Goal: Task Accomplishment & Management: Manage account settings

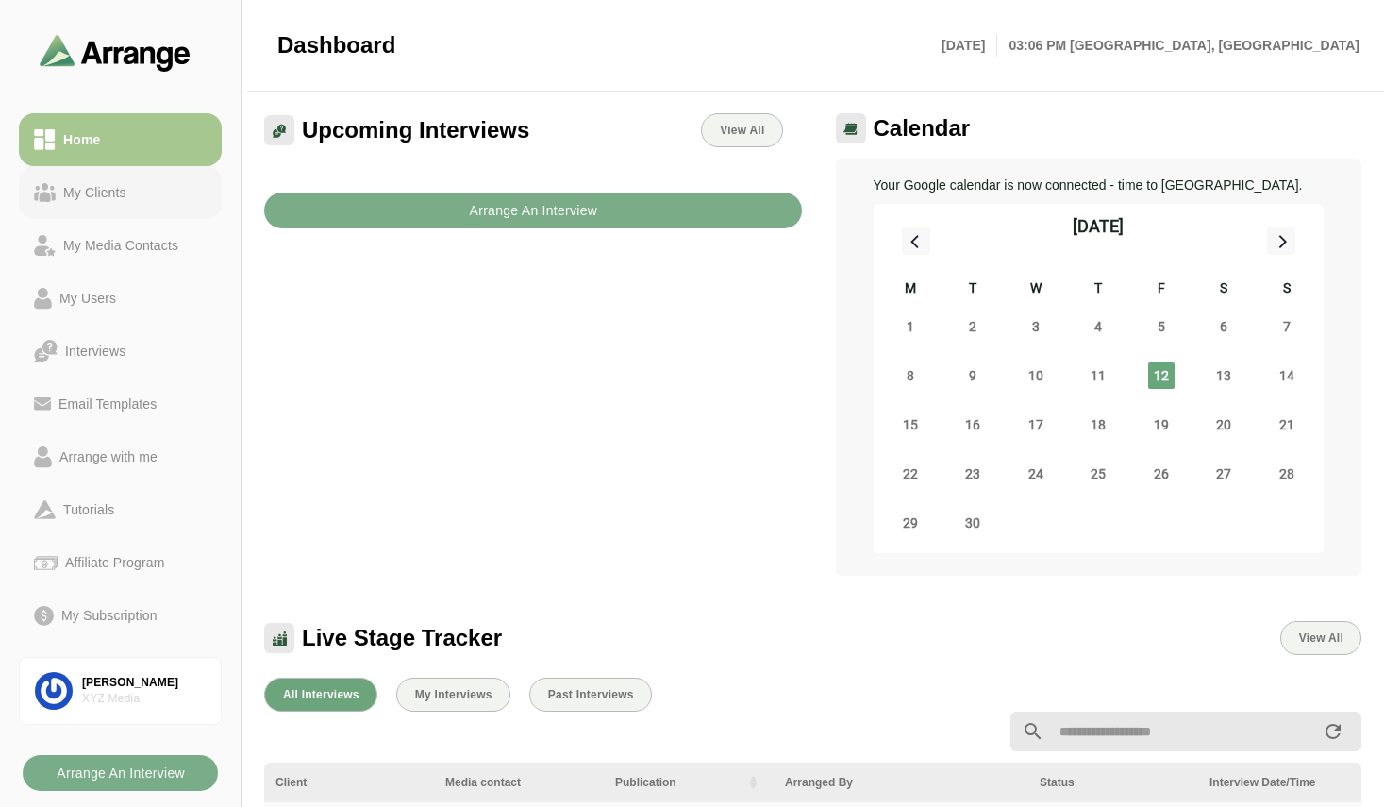
click at [92, 191] on div "My Clients" at bounding box center [95, 192] width 78 height 23
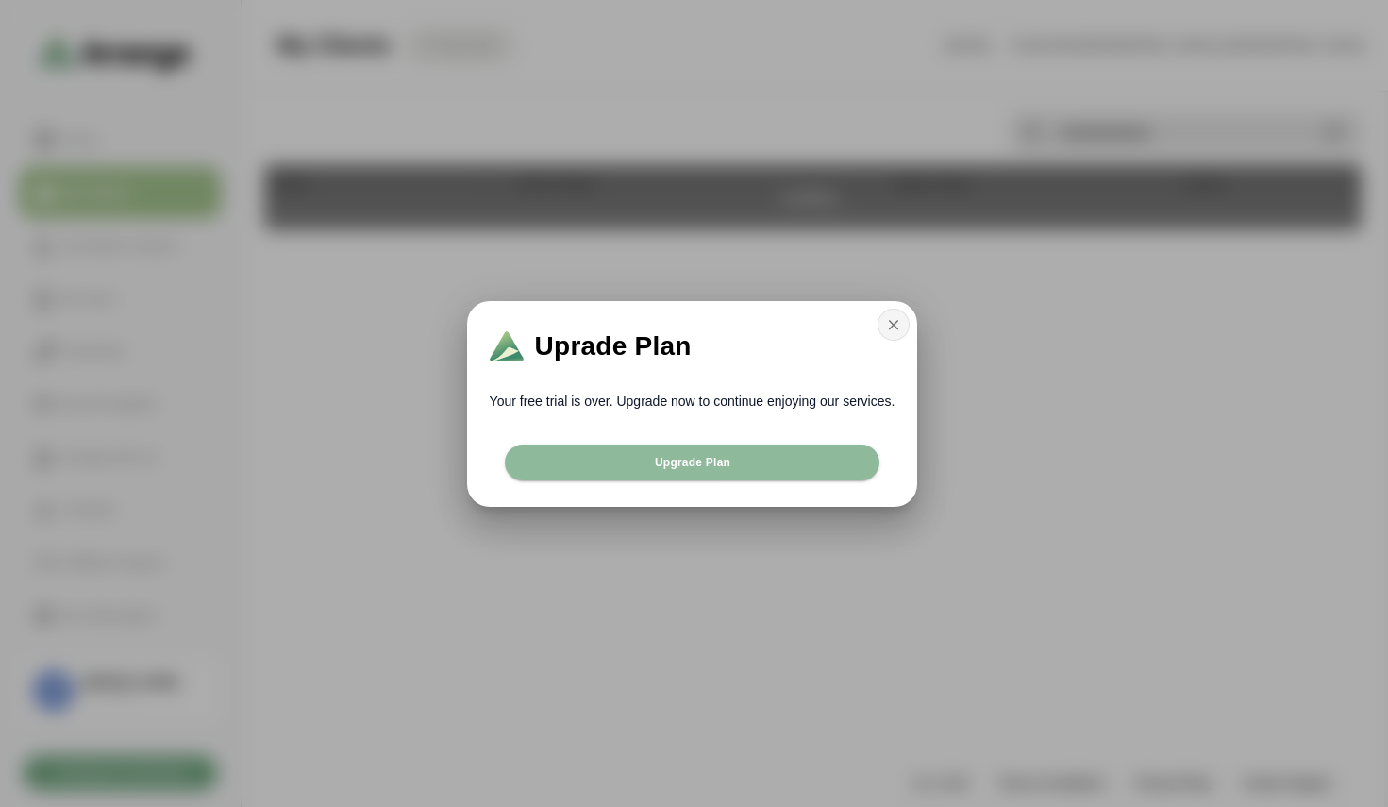
click at [888, 318] on icon "button" at bounding box center [893, 324] width 17 height 17
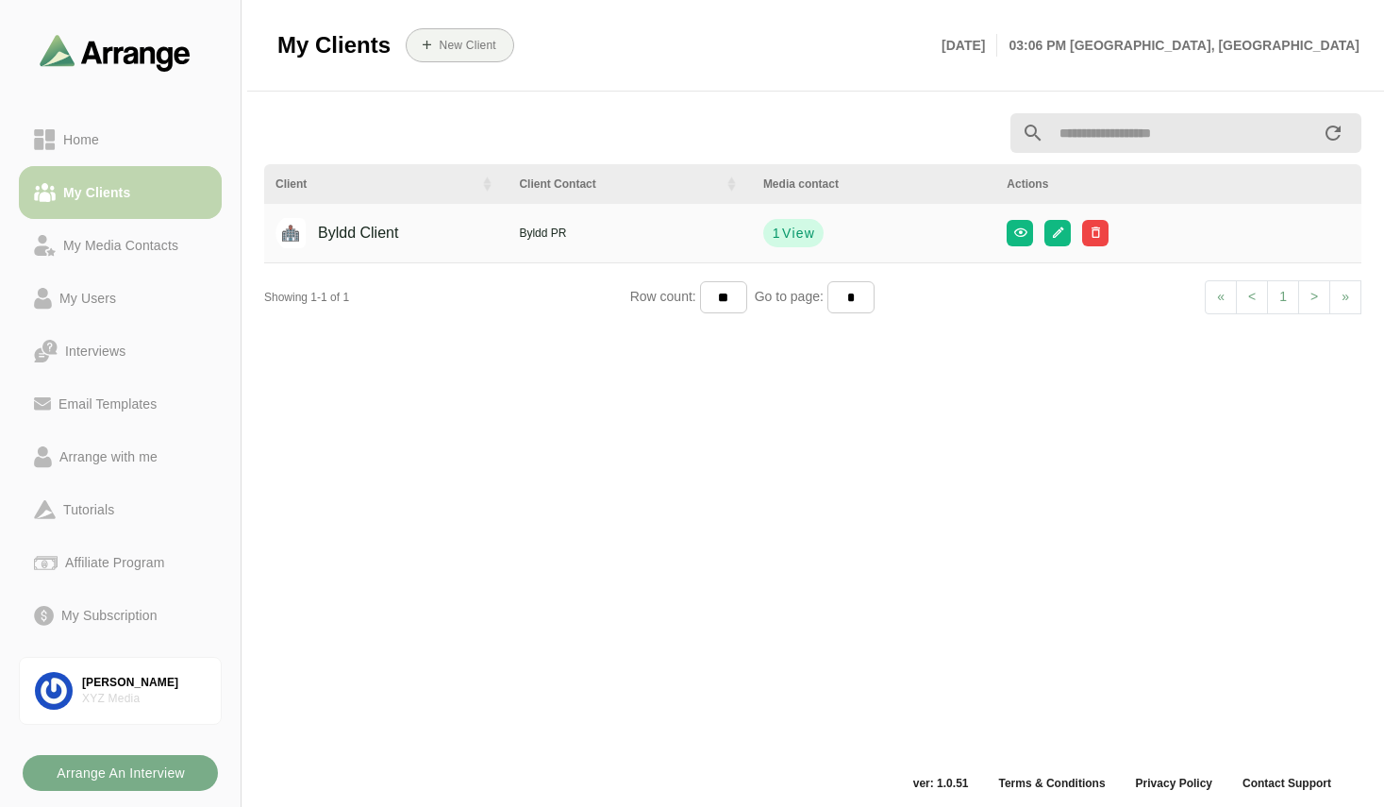
click at [132, 199] on div "My Clients" at bounding box center [97, 192] width 82 height 23
click at [112, 138] on div "Home" at bounding box center [120, 139] width 173 height 23
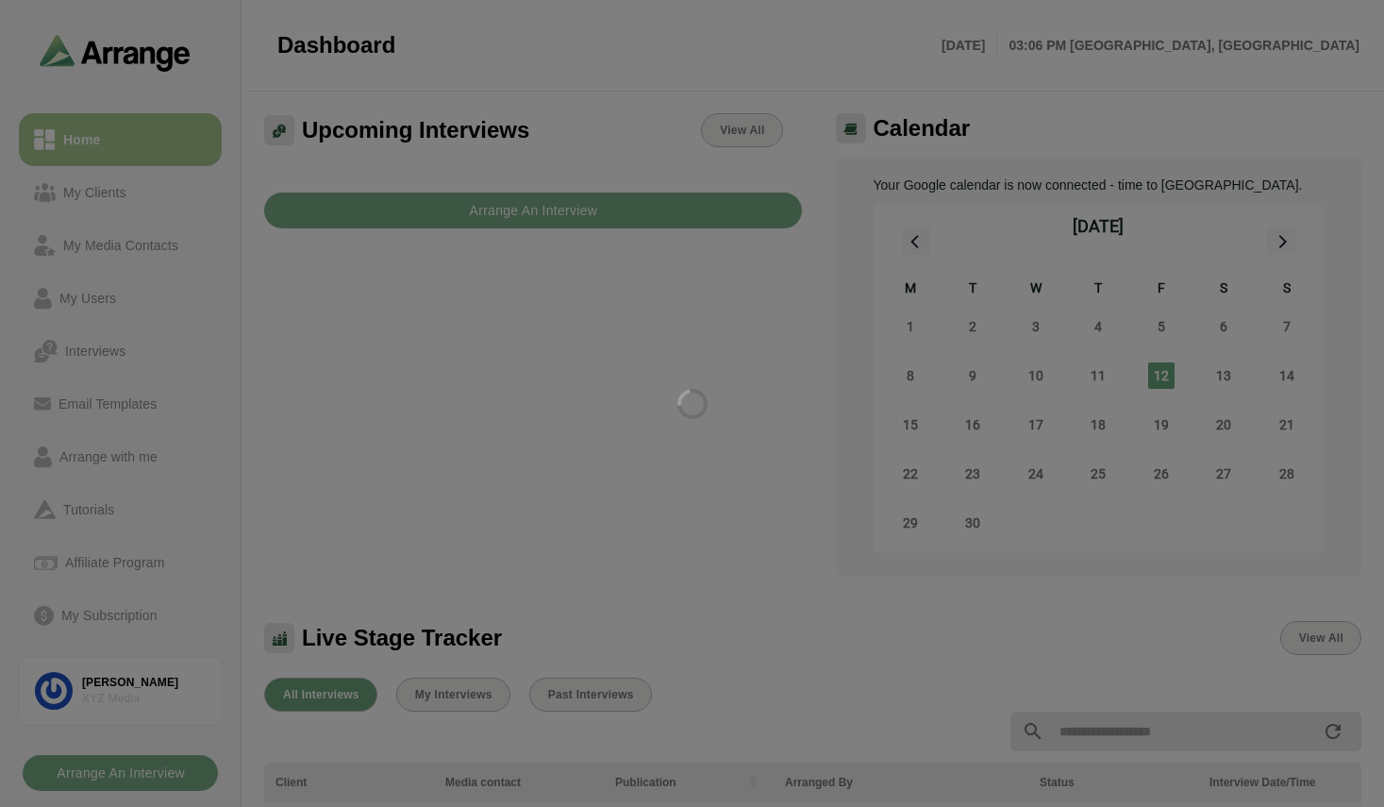
click at [111, 202] on div at bounding box center [692, 403] width 1384 height 807
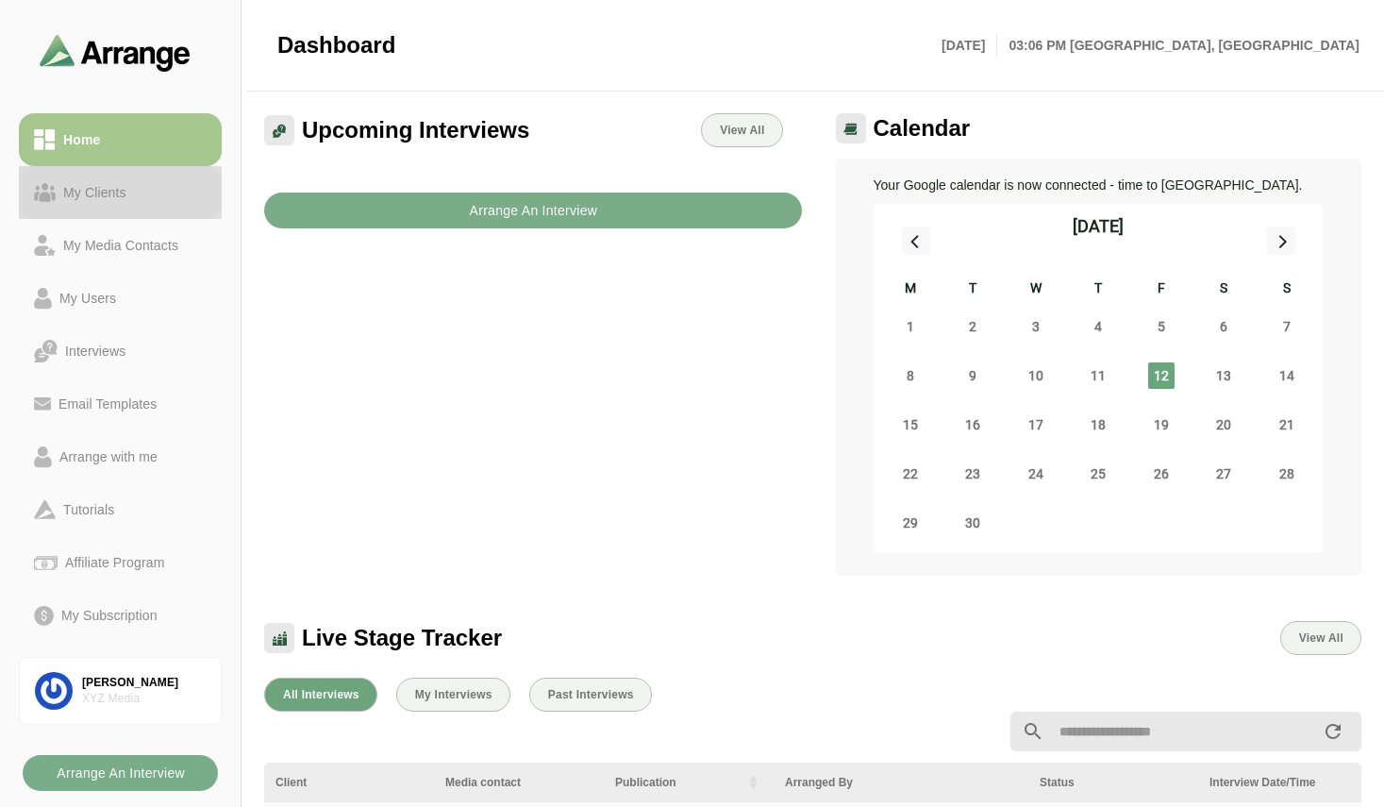
click at [115, 204] on link "My Clients" at bounding box center [120, 192] width 203 height 53
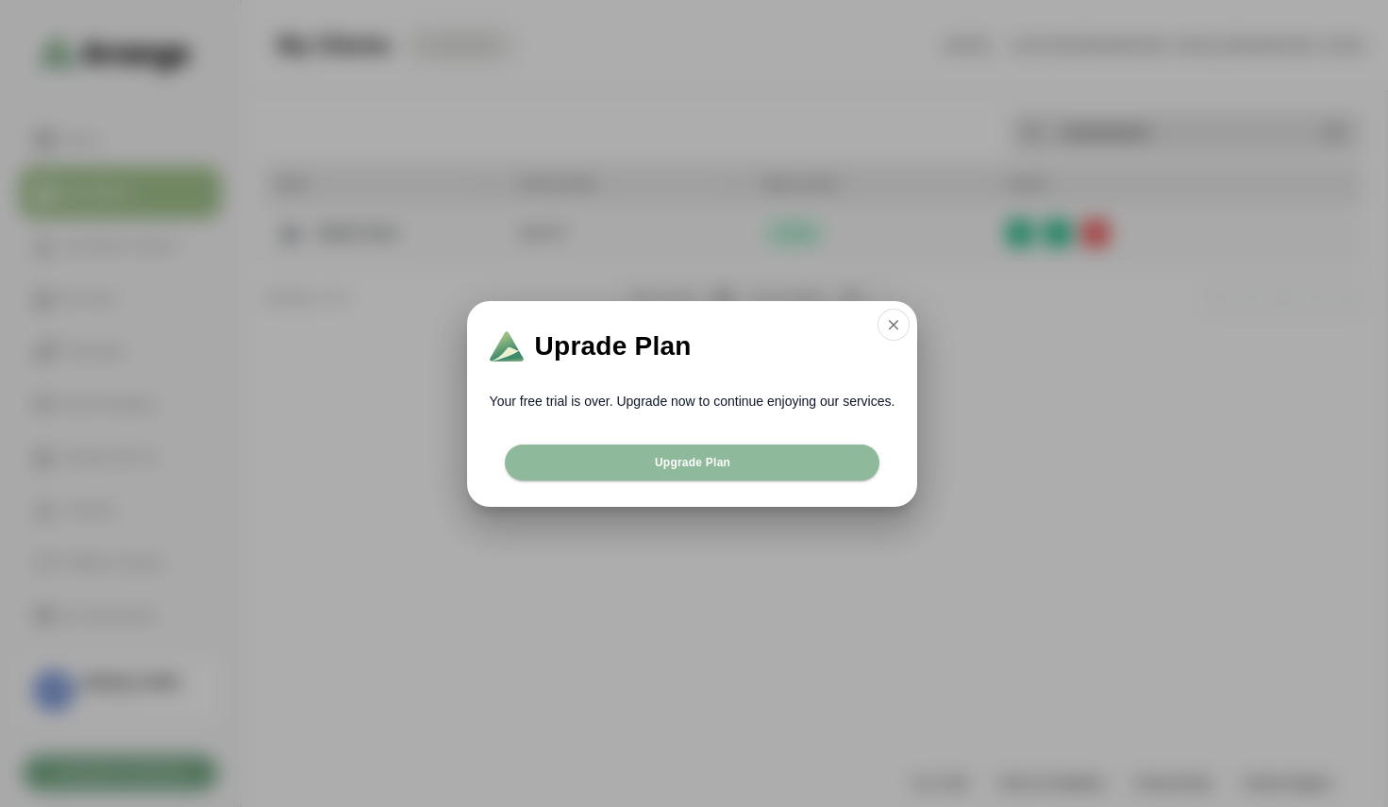
click at [315, 311] on div at bounding box center [694, 403] width 1388 height 807
click at [907, 319] on button "button" at bounding box center [893, 324] width 32 height 32
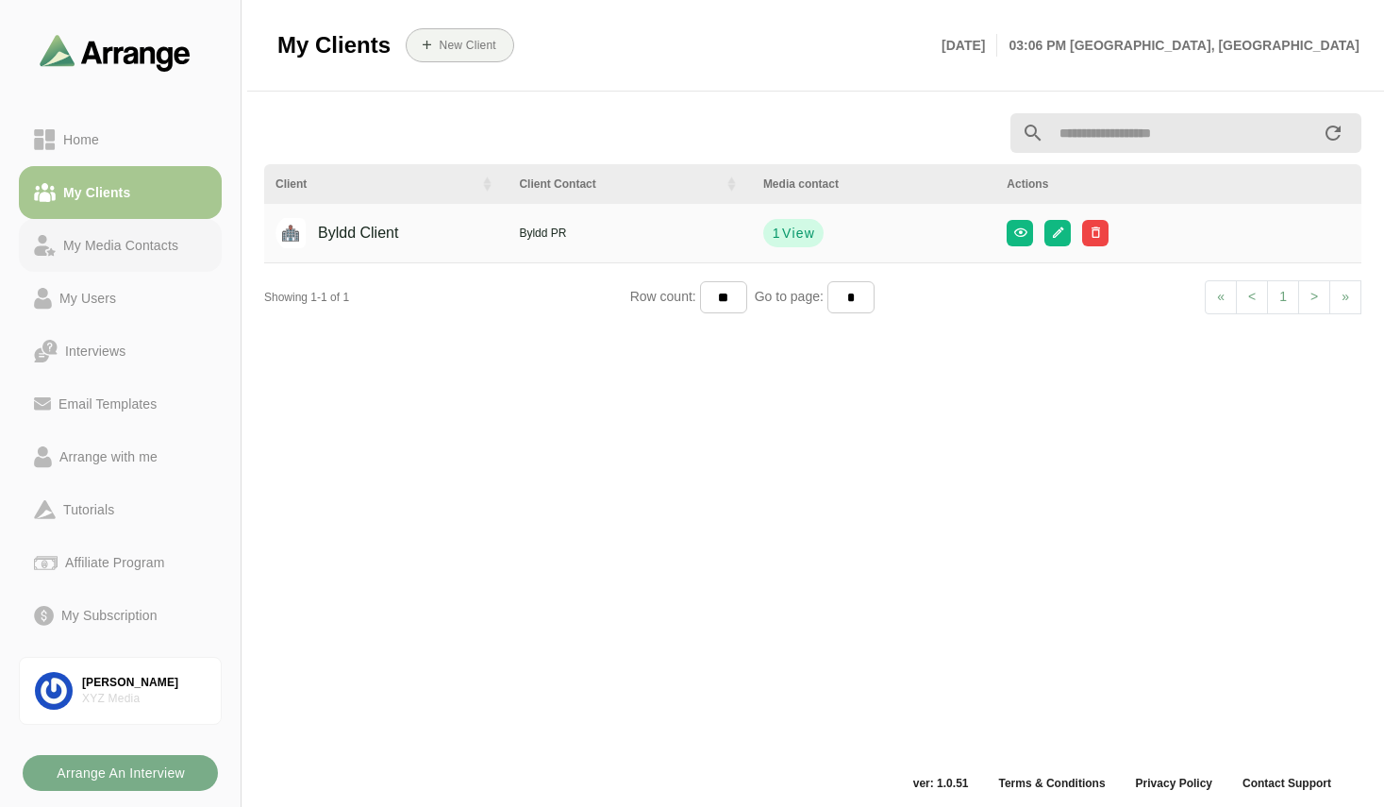
click at [128, 244] on div "My Media Contacts" at bounding box center [121, 245] width 130 height 23
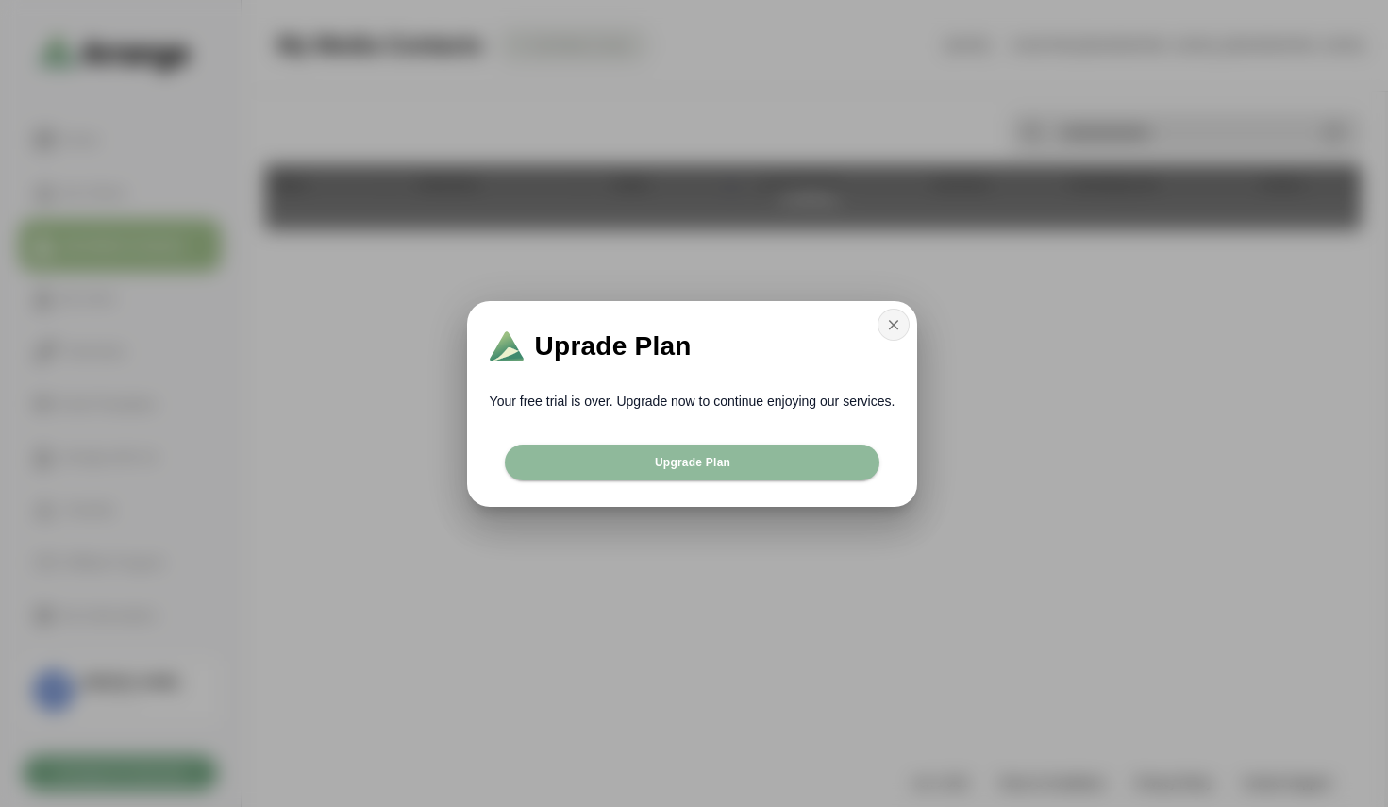
click at [888, 321] on icon "button" at bounding box center [893, 324] width 17 height 17
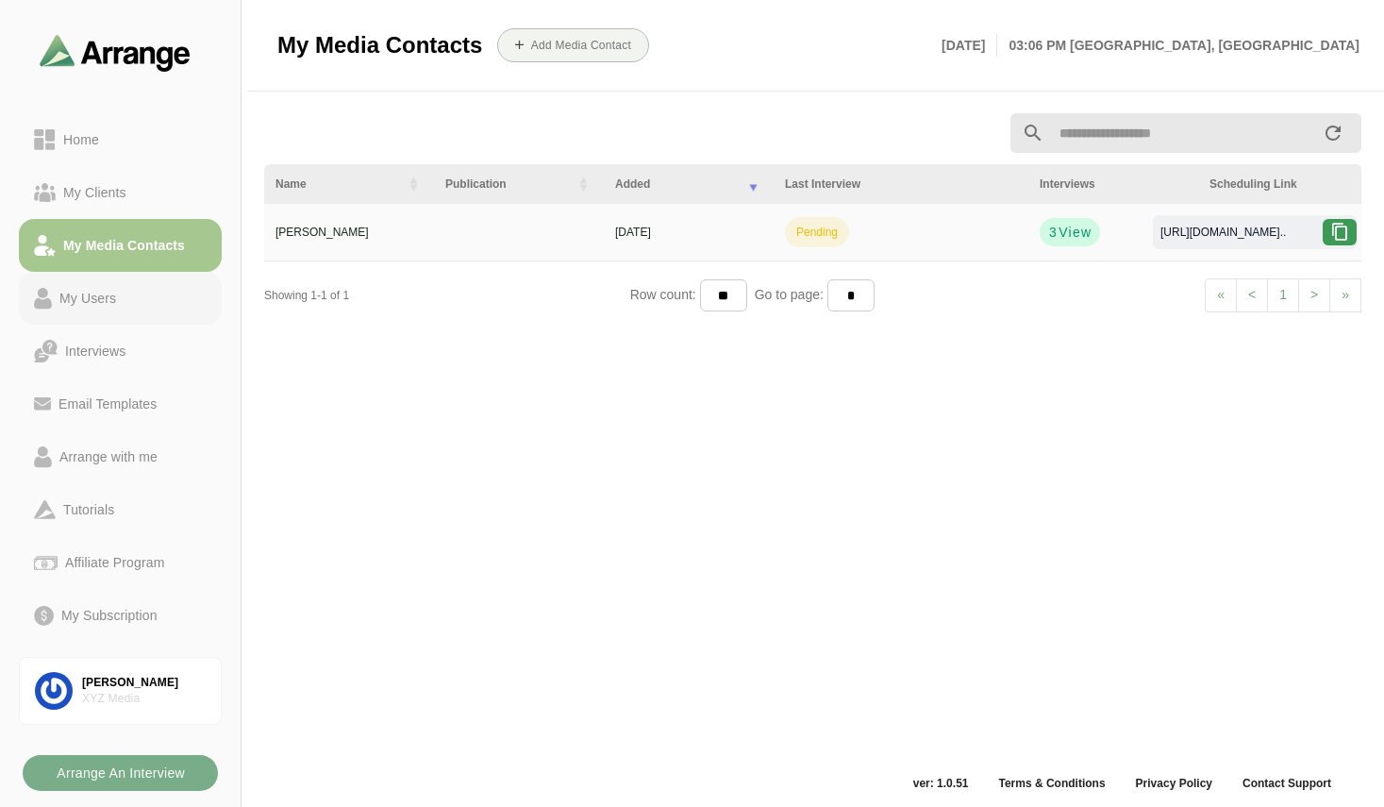
click at [108, 295] on div "My Users" at bounding box center [88, 298] width 72 height 23
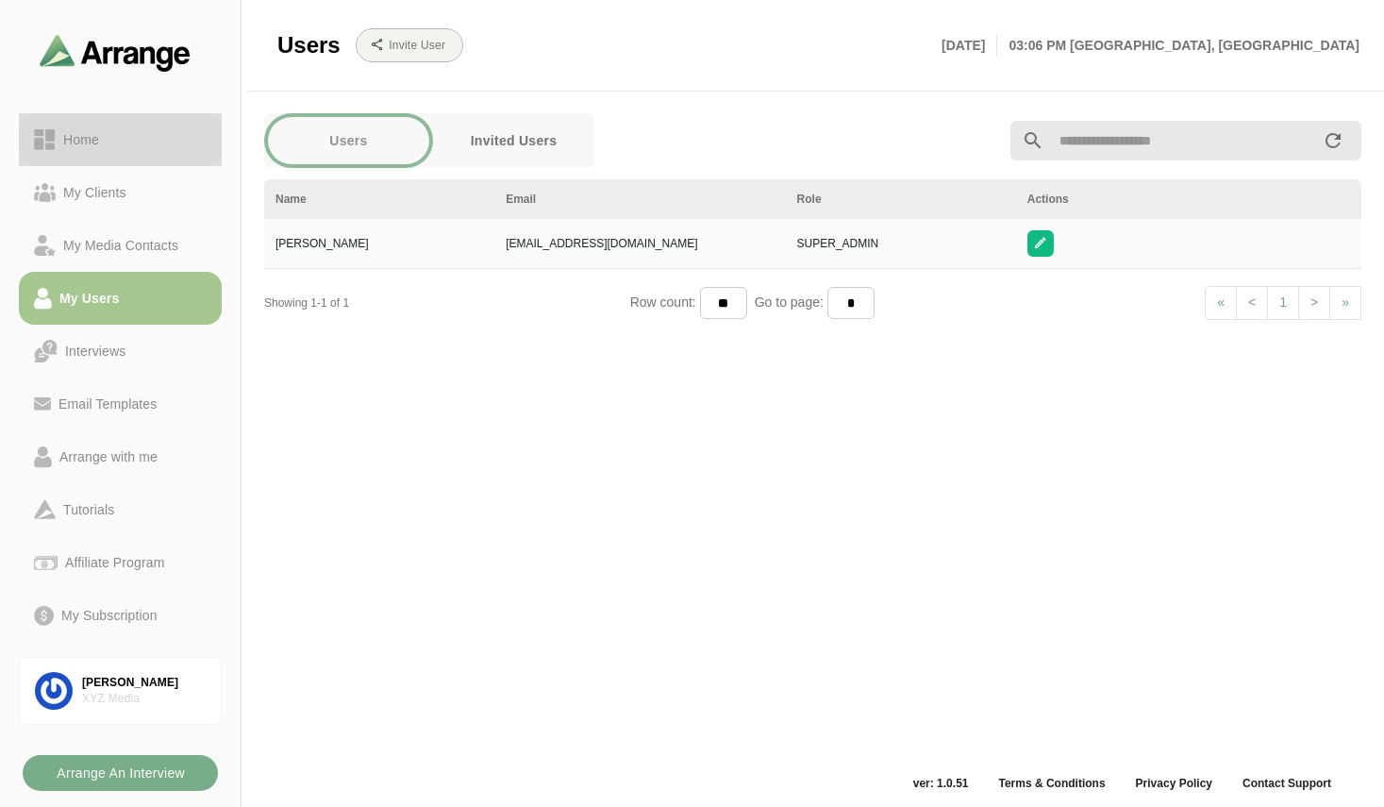
click at [102, 134] on div "Home" at bounding box center [81, 139] width 51 height 23
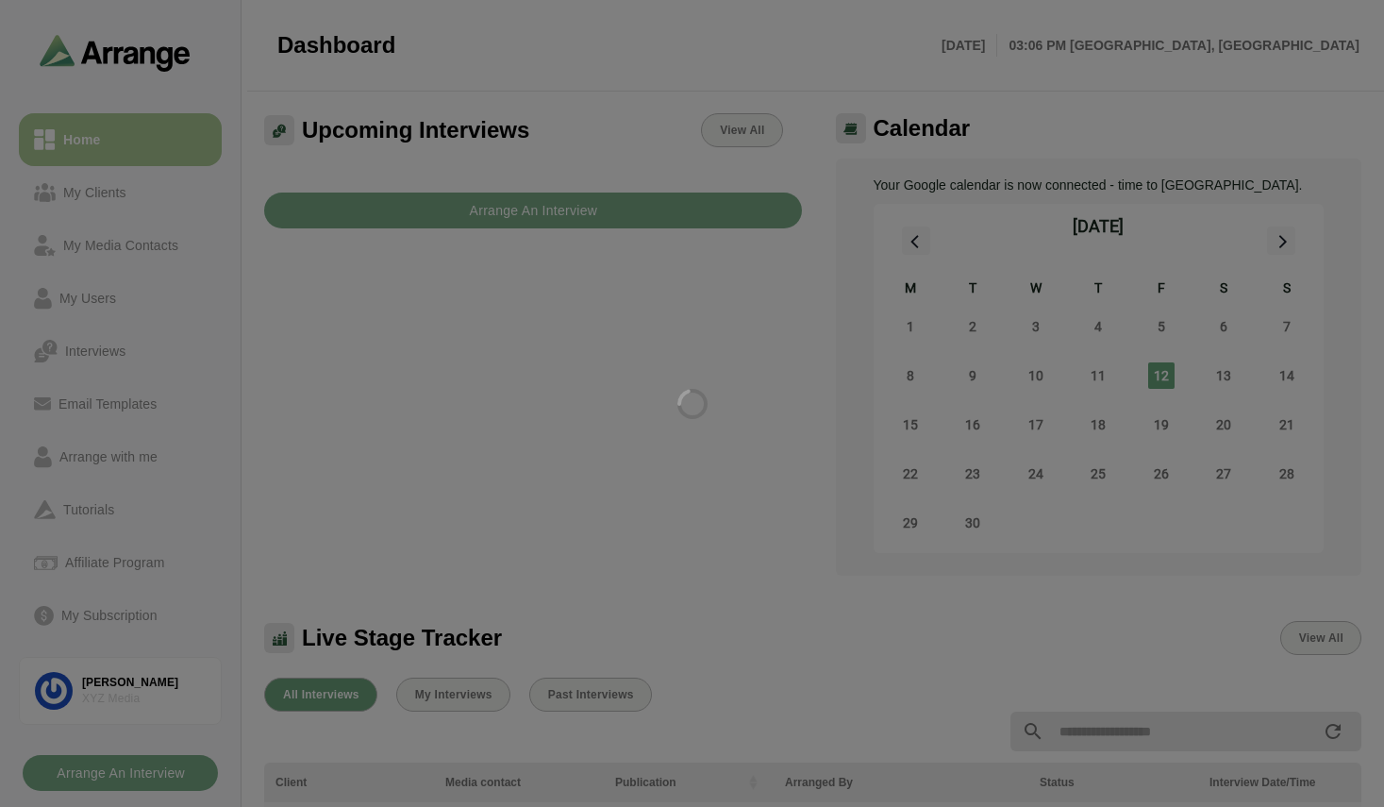
click at [102, 134] on div at bounding box center [692, 403] width 1384 height 807
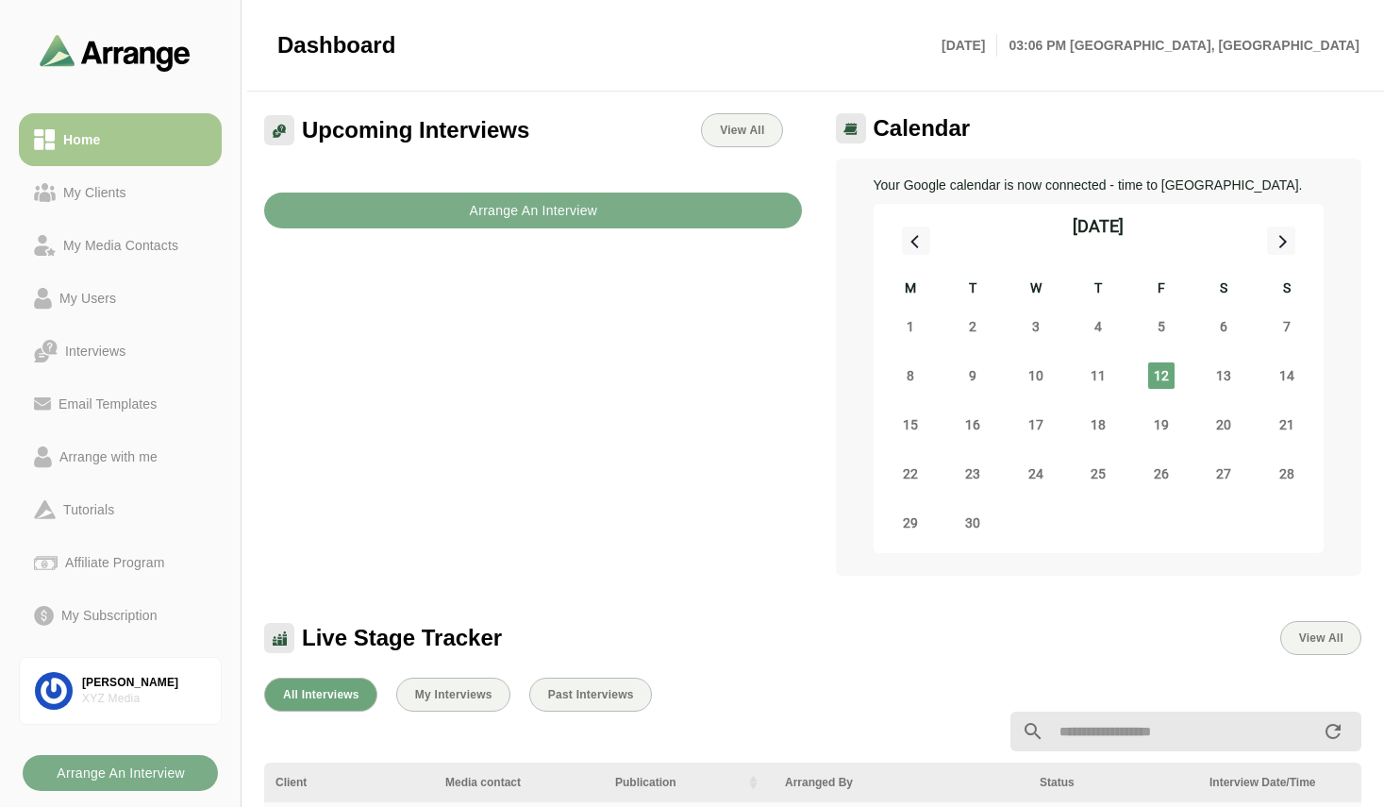
click at [117, 624] on div "My Subscription" at bounding box center [109, 615] width 111 height 23
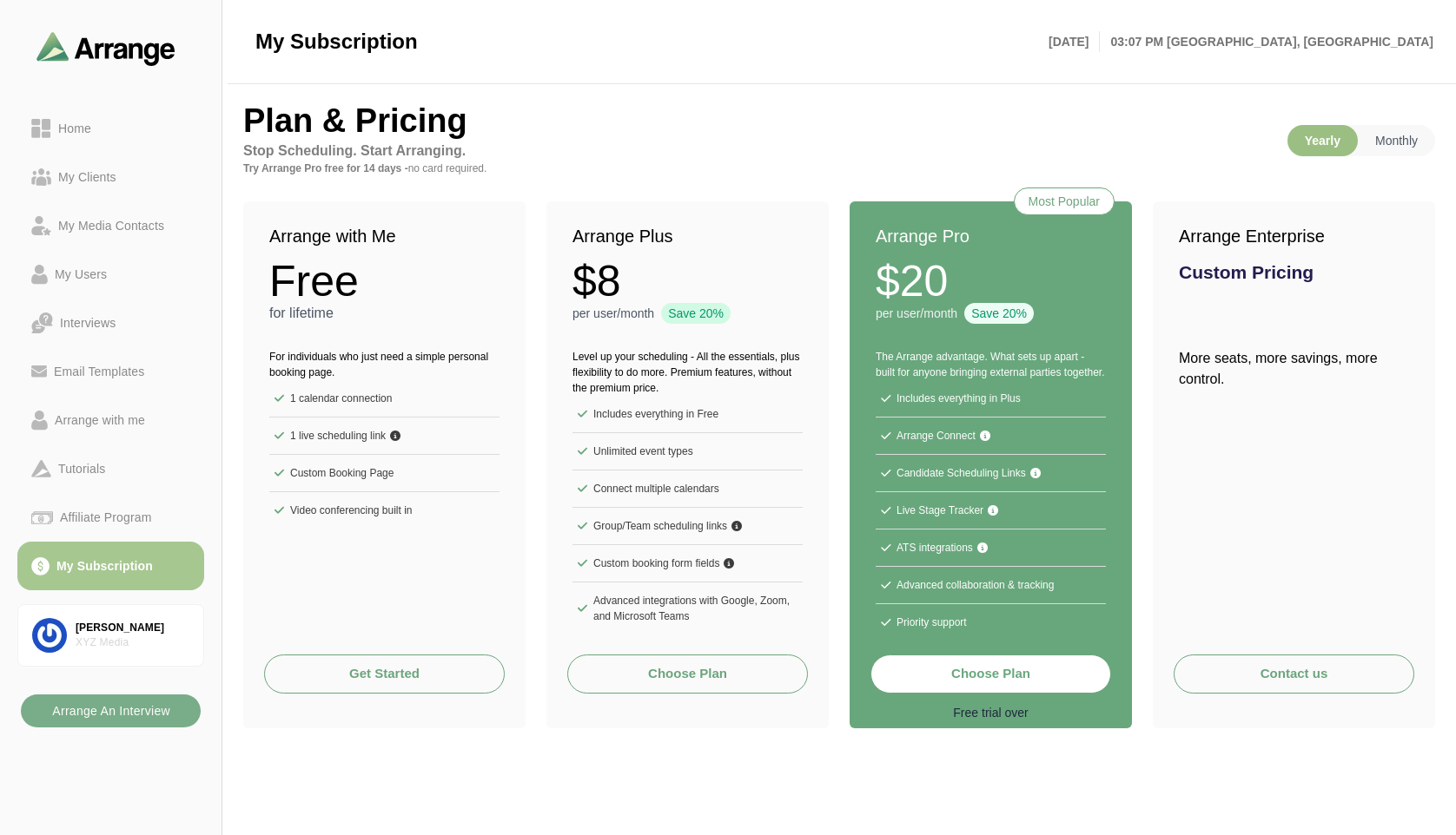
click at [399, 683] on link "Get Started" at bounding box center [384, 674] width 240 height 39
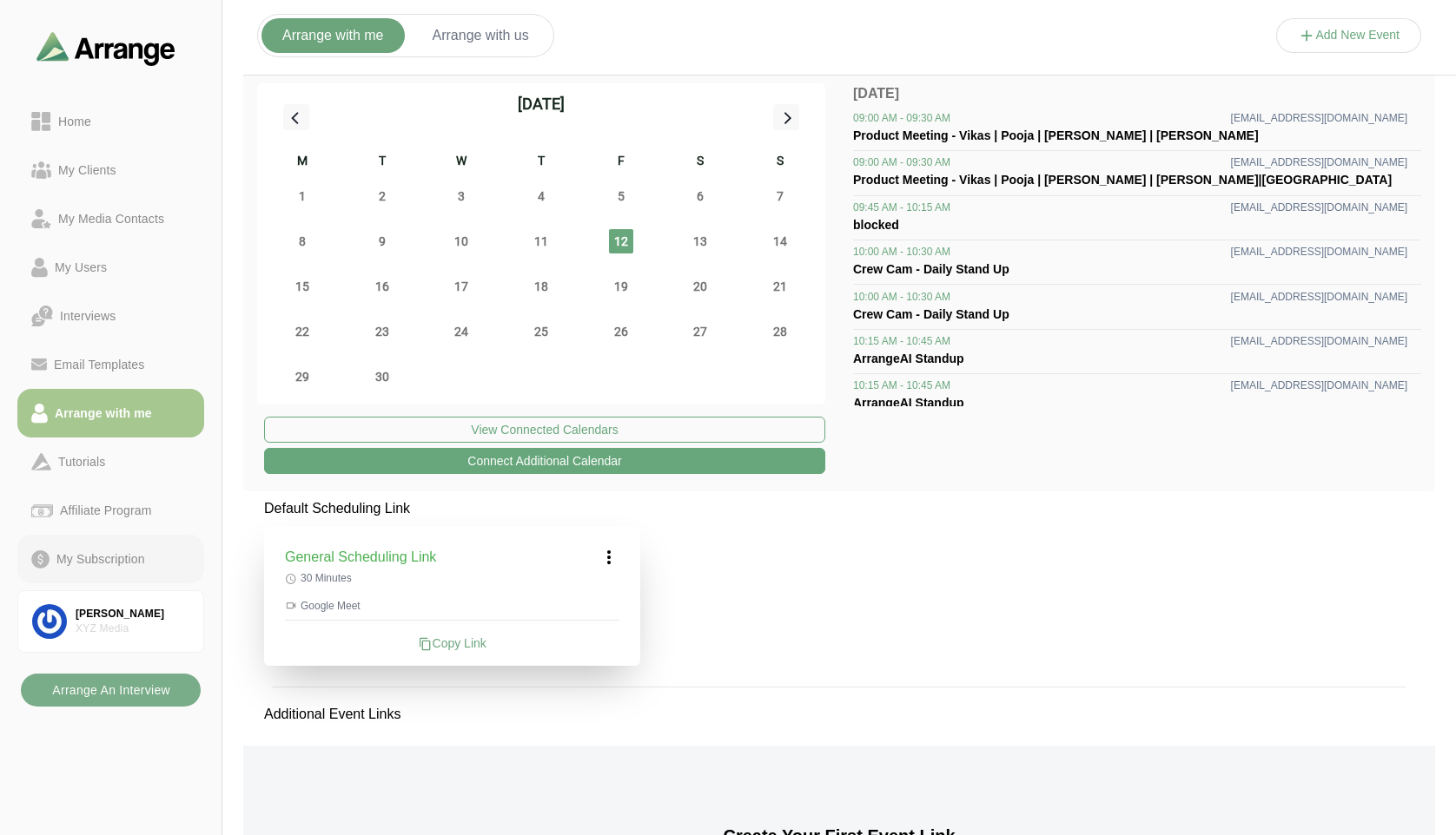
click at [91, 575] on link "My Subscription" at bounding box center [111, 559] width 187 height 49
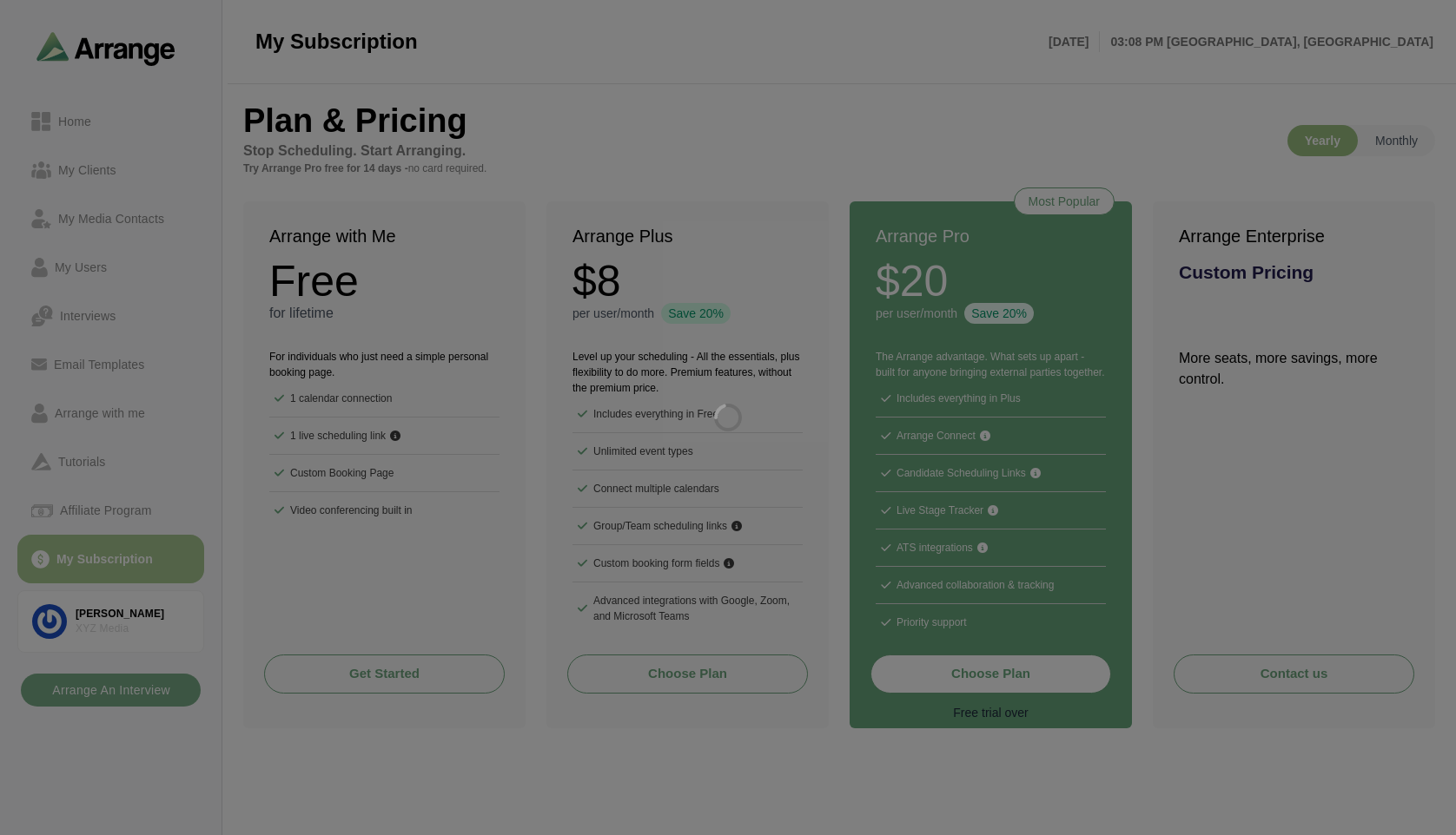
click at [529, 524] on div at bounding box center [728, 417] width 1456 height 835
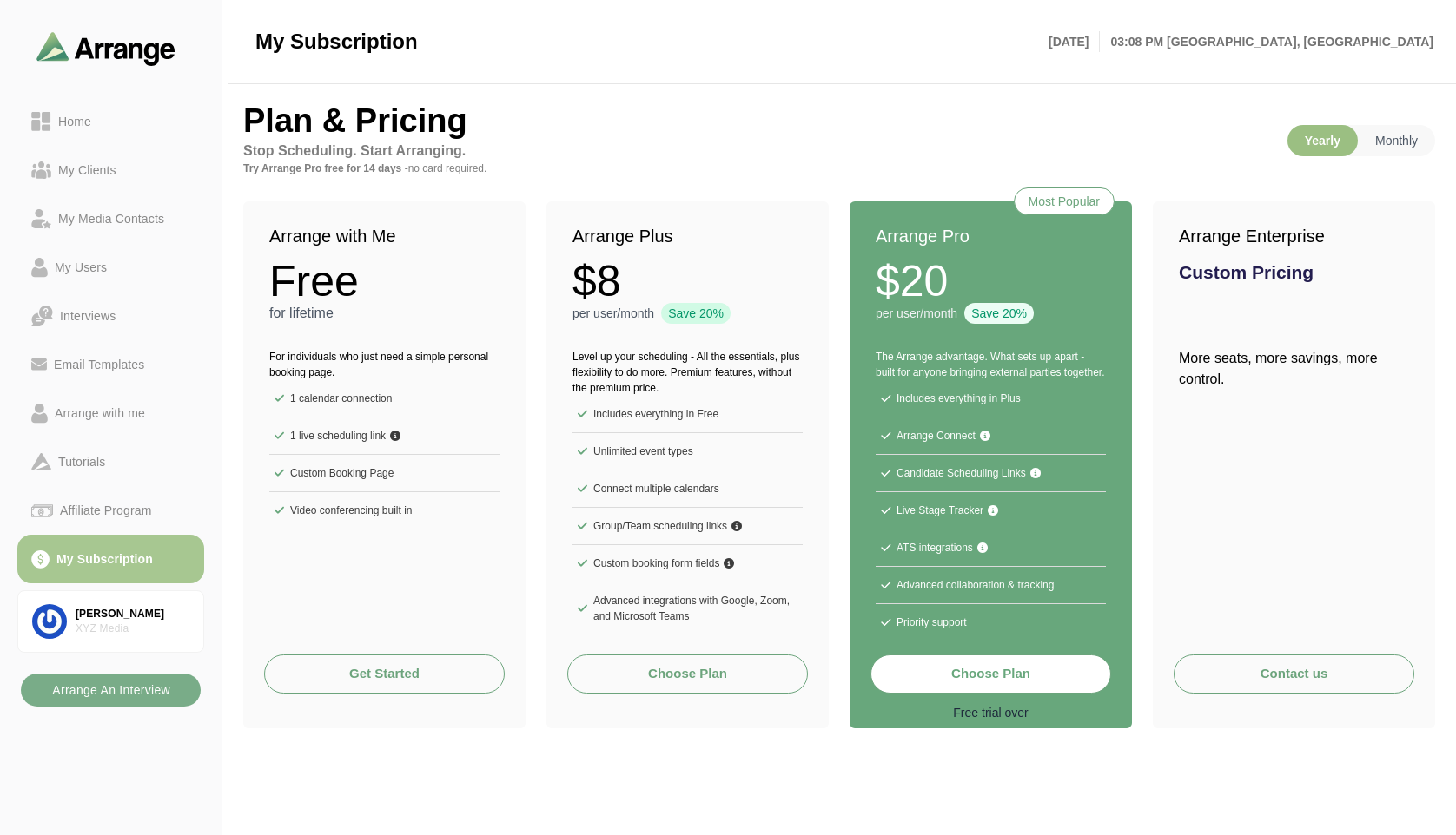
drag, startPoint x: 1027, startPoint y: 711, endPoint x: 943, endPoint y: 706, distance: 84.1
click at [943, 706] on p "Free trial over" at bounding box center [990, 713] width 240 height 17
click at [1015, 720] on p "Free trial over" at bounding box center [990, 713] width 240 height 17
click at [1015, 717] on p "Free trial over" at bounding box center [990, 713] width 240 height 17
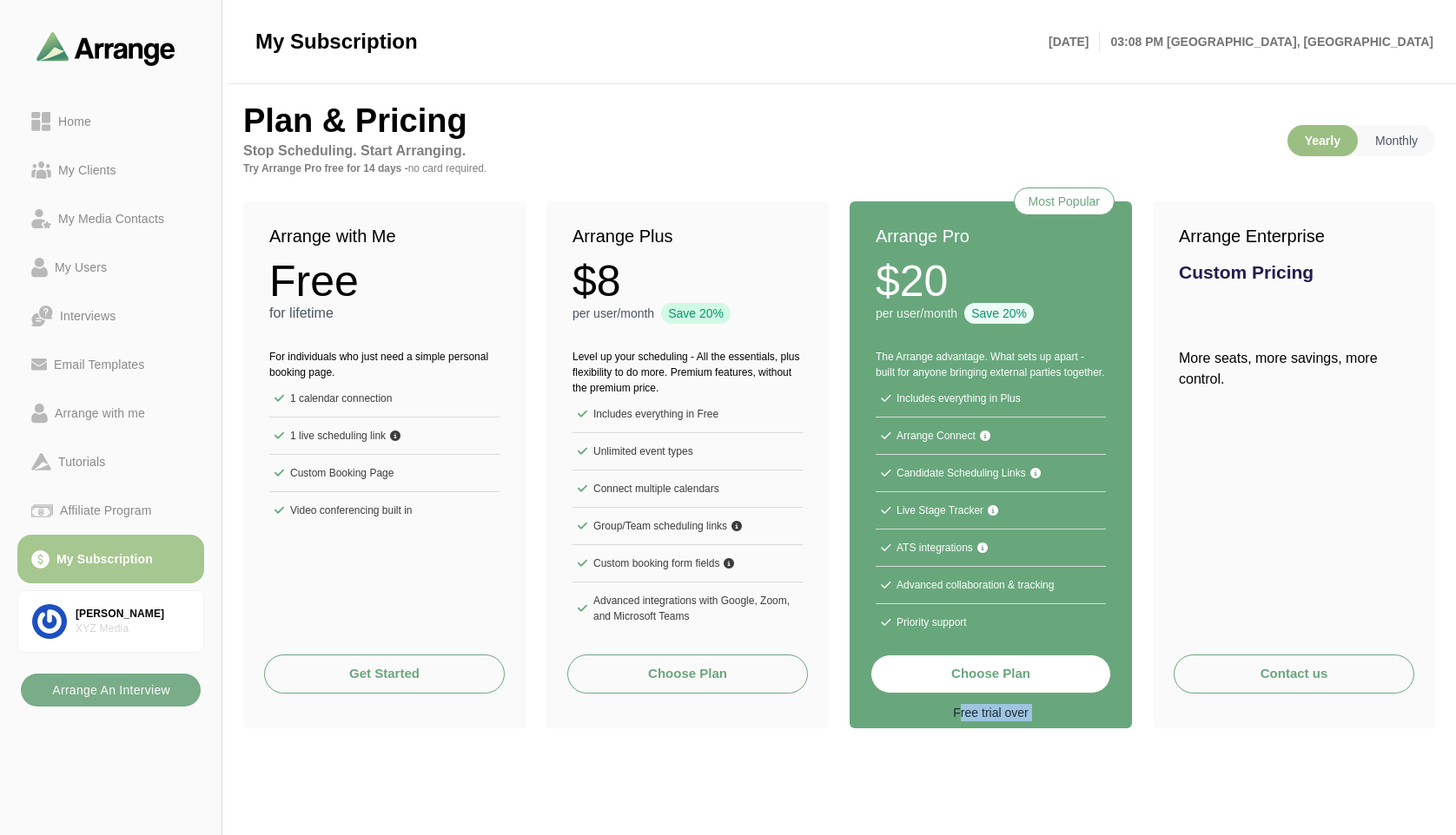
click at [1015, 717] on p "Free trial over" at bounding box center [990, 713] width 240 height 17
click at [1014, 717] on p "Free trial over" at bounding box center [990, 713] width 240 height 17
click at [93, 119] on div "Home" at bounding box center [75, 122] width 47 height 21
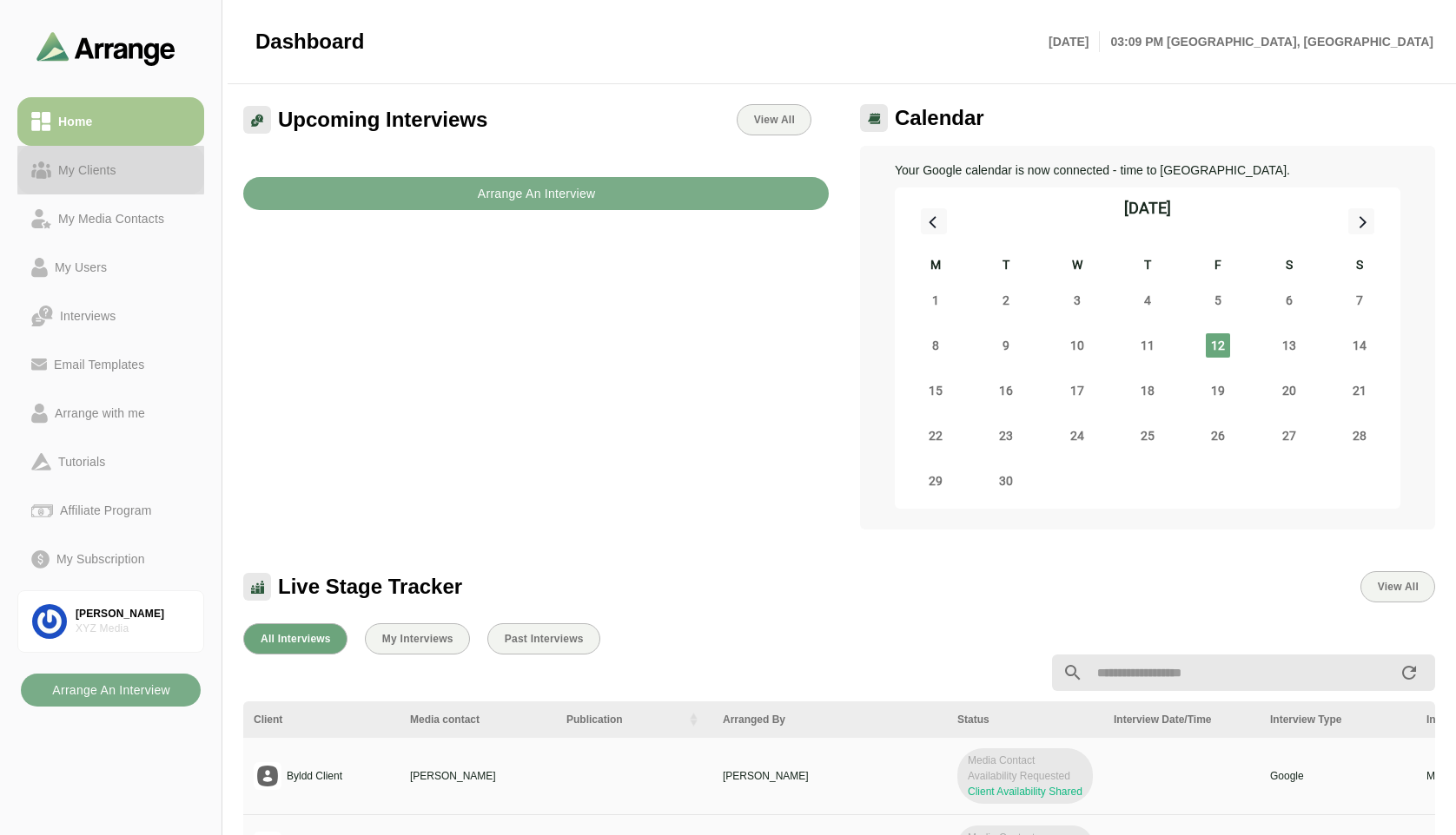
click at [114, 180] on link "My Clients" at bounding box center [111, 169] width 187 height 49
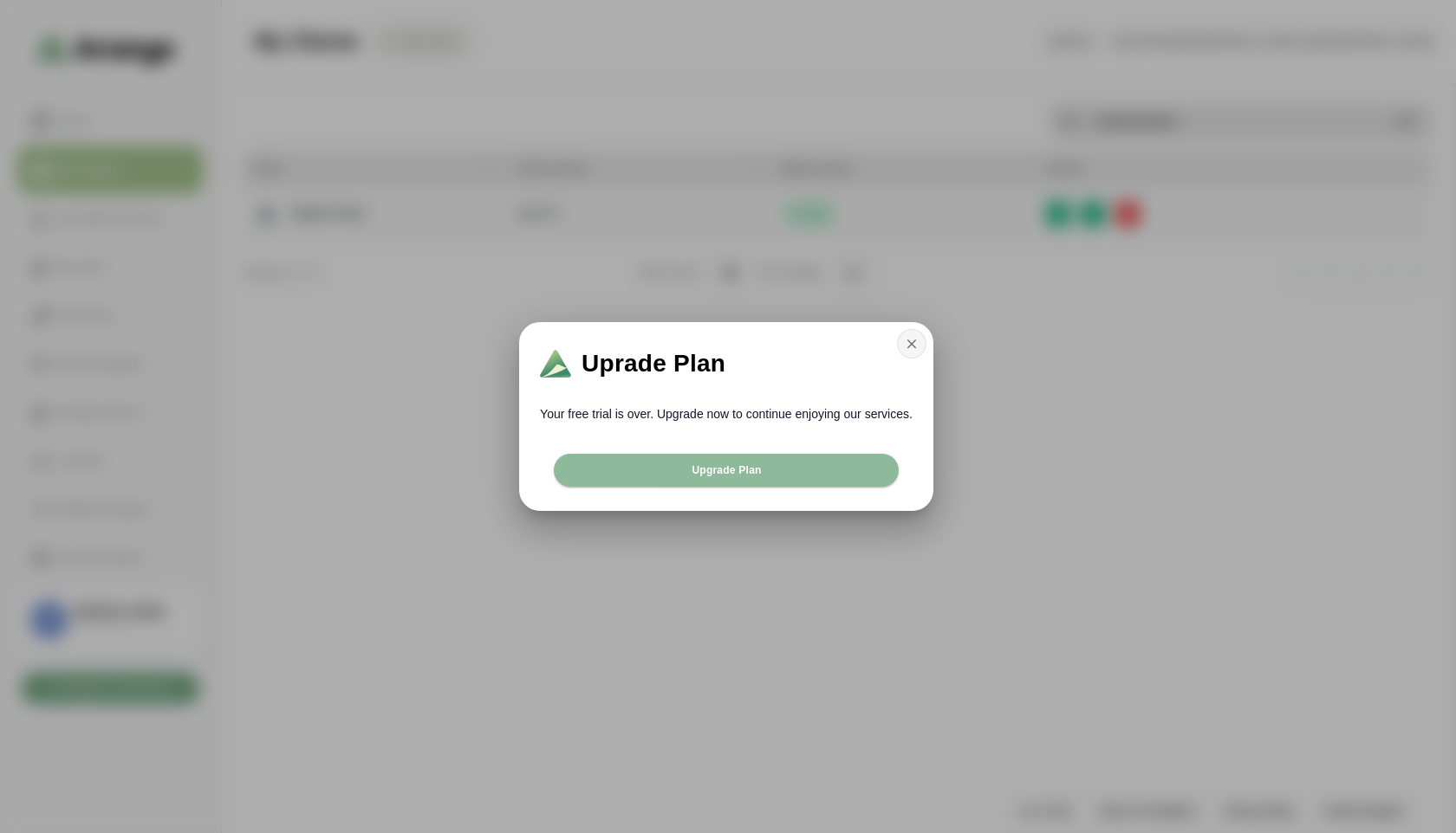
click at [905, 340] on icon "button" at bounding box center [911, 343] width 16 height 16
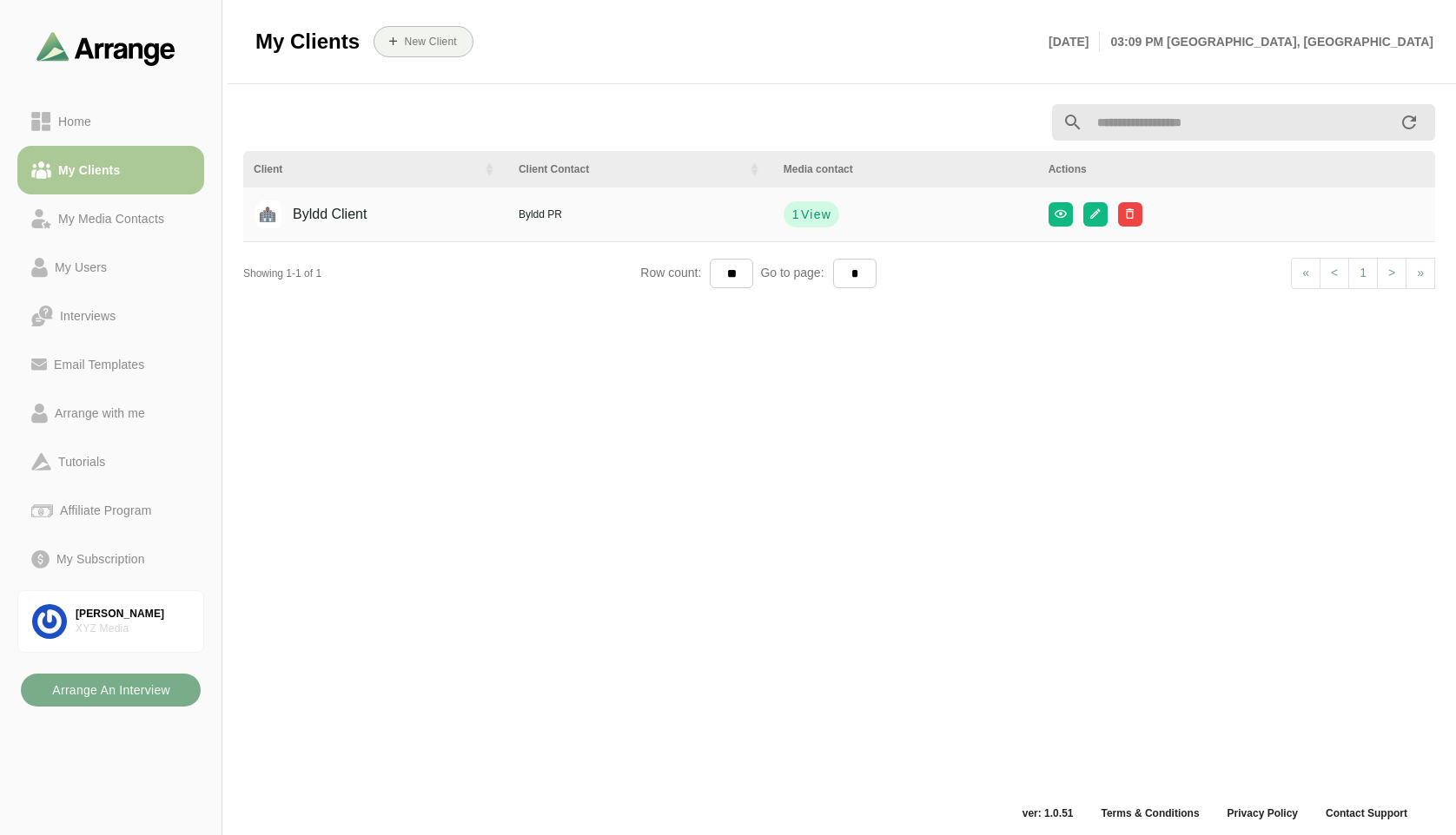
click at [103, 145] on link "My Clients" at bounding box center [111, 169] width 187 height 49
click at [99, 125] on div "Home" at bounding box center [111, 122] width 159 height 21
